Goal: Find specific page/section: Find specific page/section

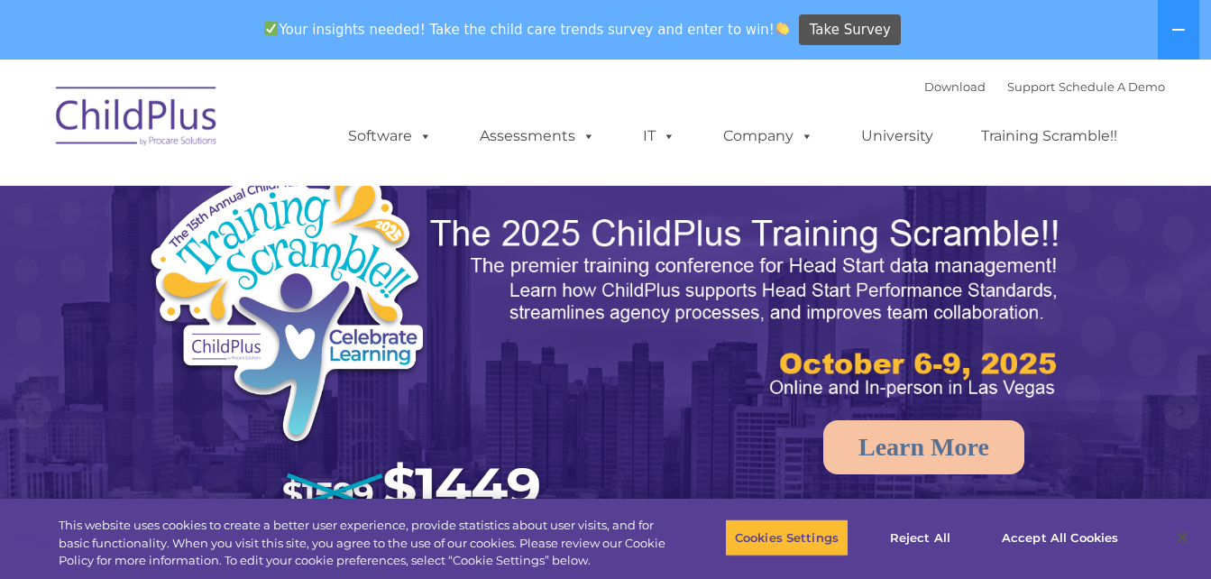
select select "MEDIUM"
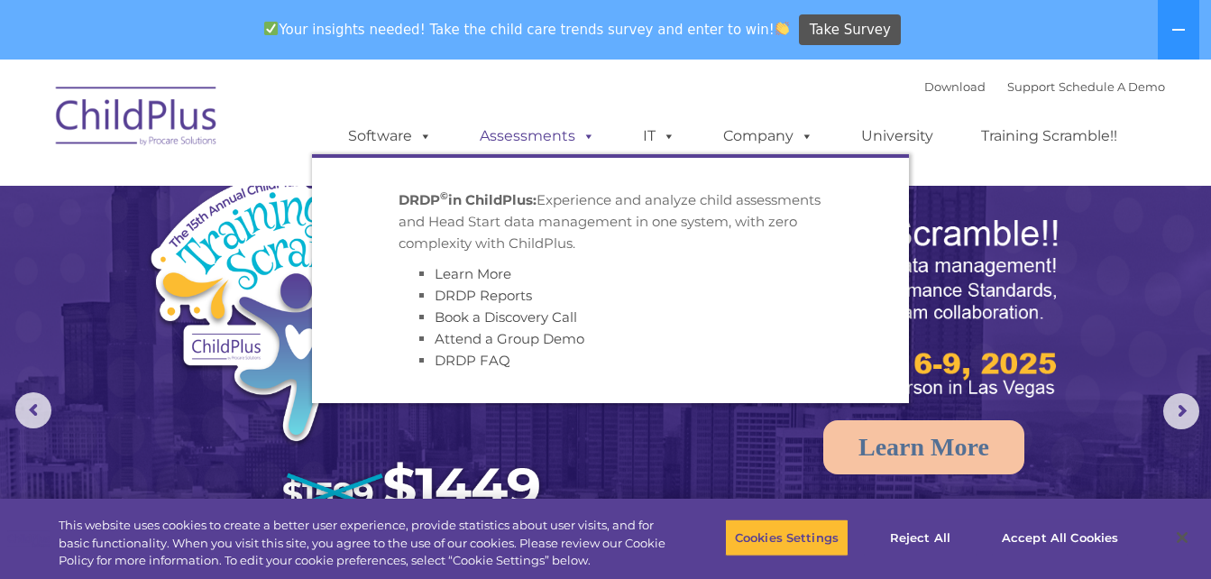
click at [523, 142] on link "Assessments" at bounding box center [537, 136] width 151 height 36
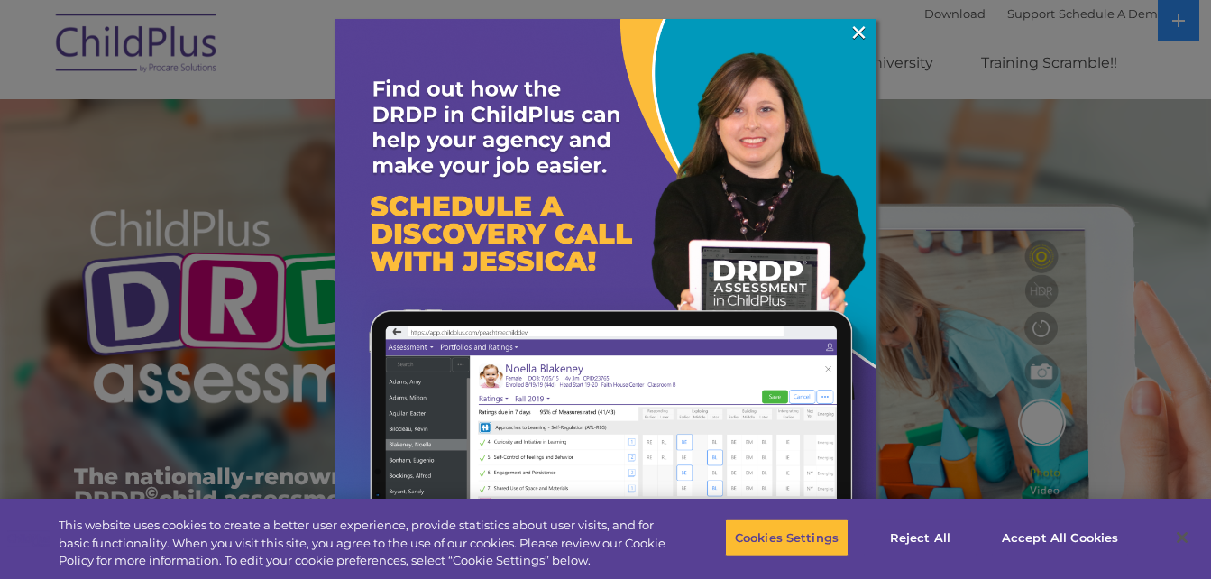
click at [871, 23] on img at bounding box center [605, 289] width 541 height 541
